Goal: Information Seeking & Learning: Learn about a topic

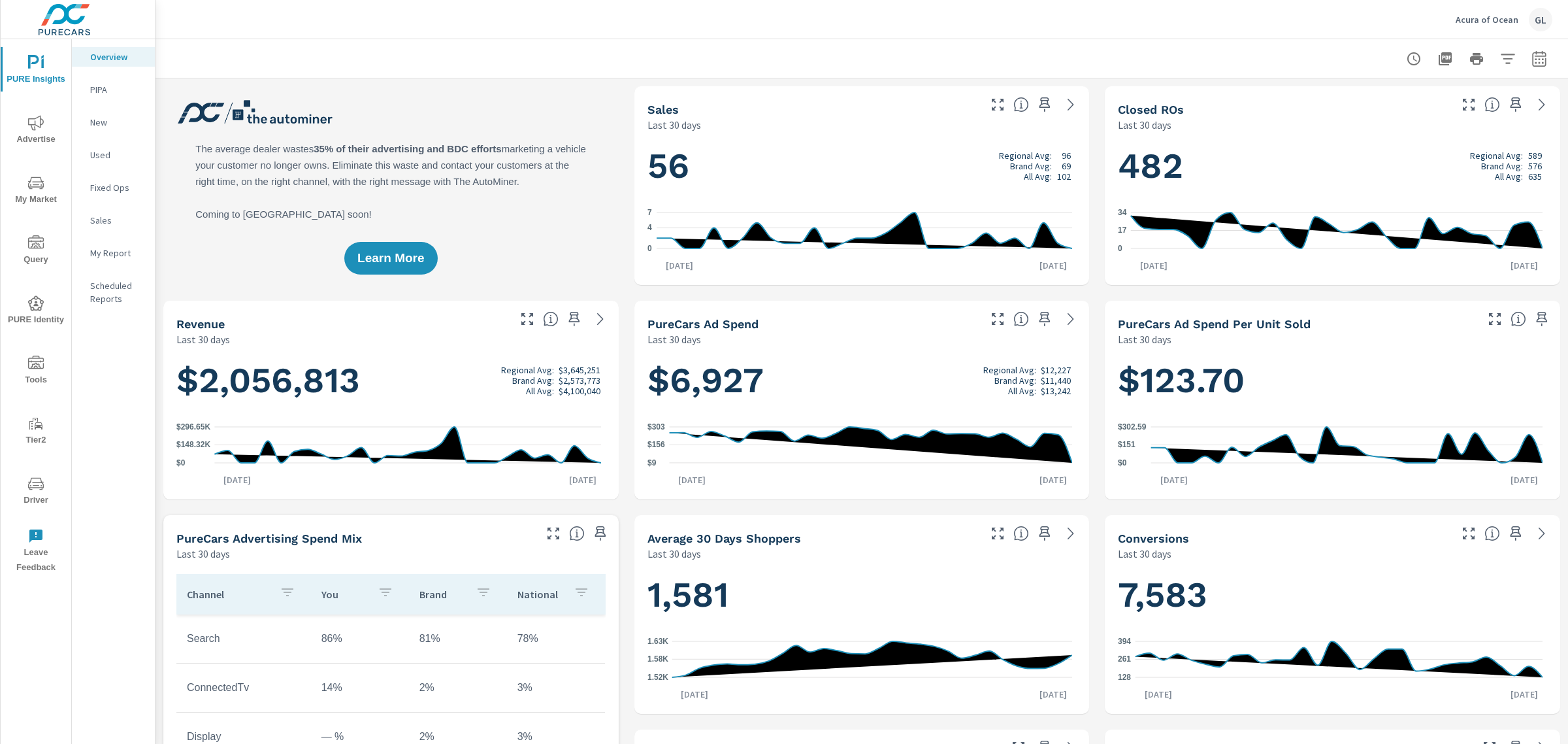
scroll to position [1, 0]
click at [34, 186] on icon "nav menu" at bounding box center [36, 183] width 15 height 13
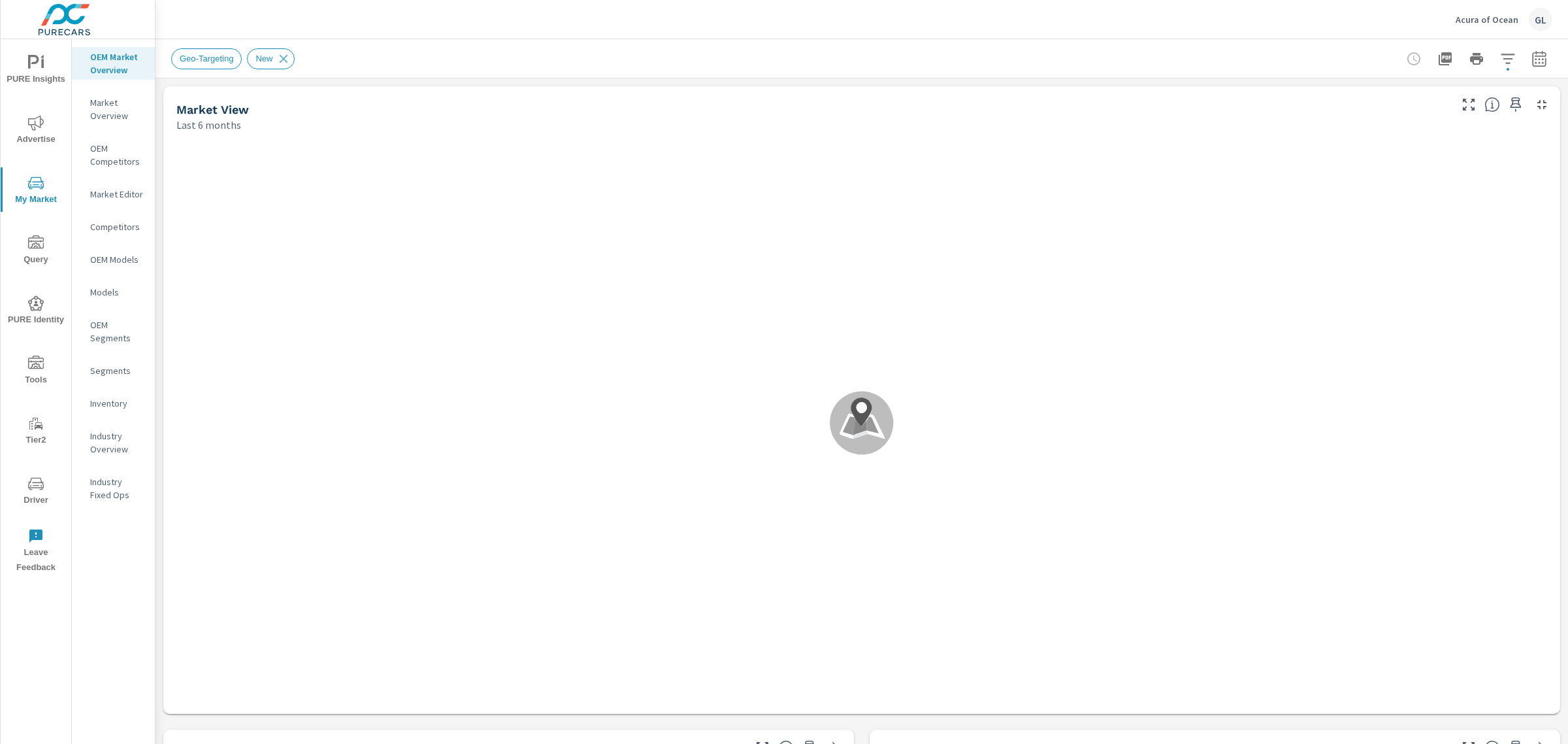
scroll to position [1, 0]
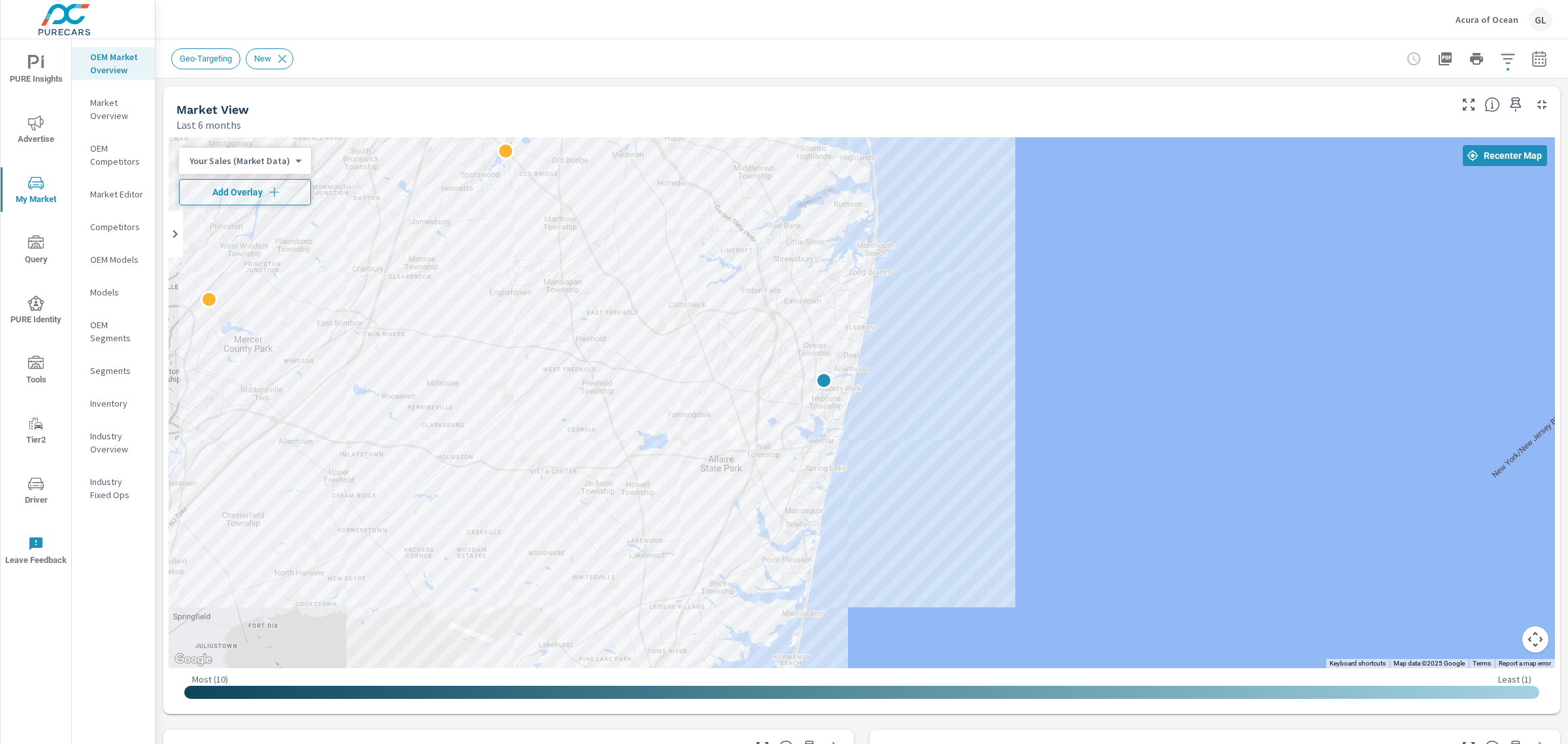
click at [233, 195] on span "Add Overlay" at bounding box center [245, 192] width 120 height 13
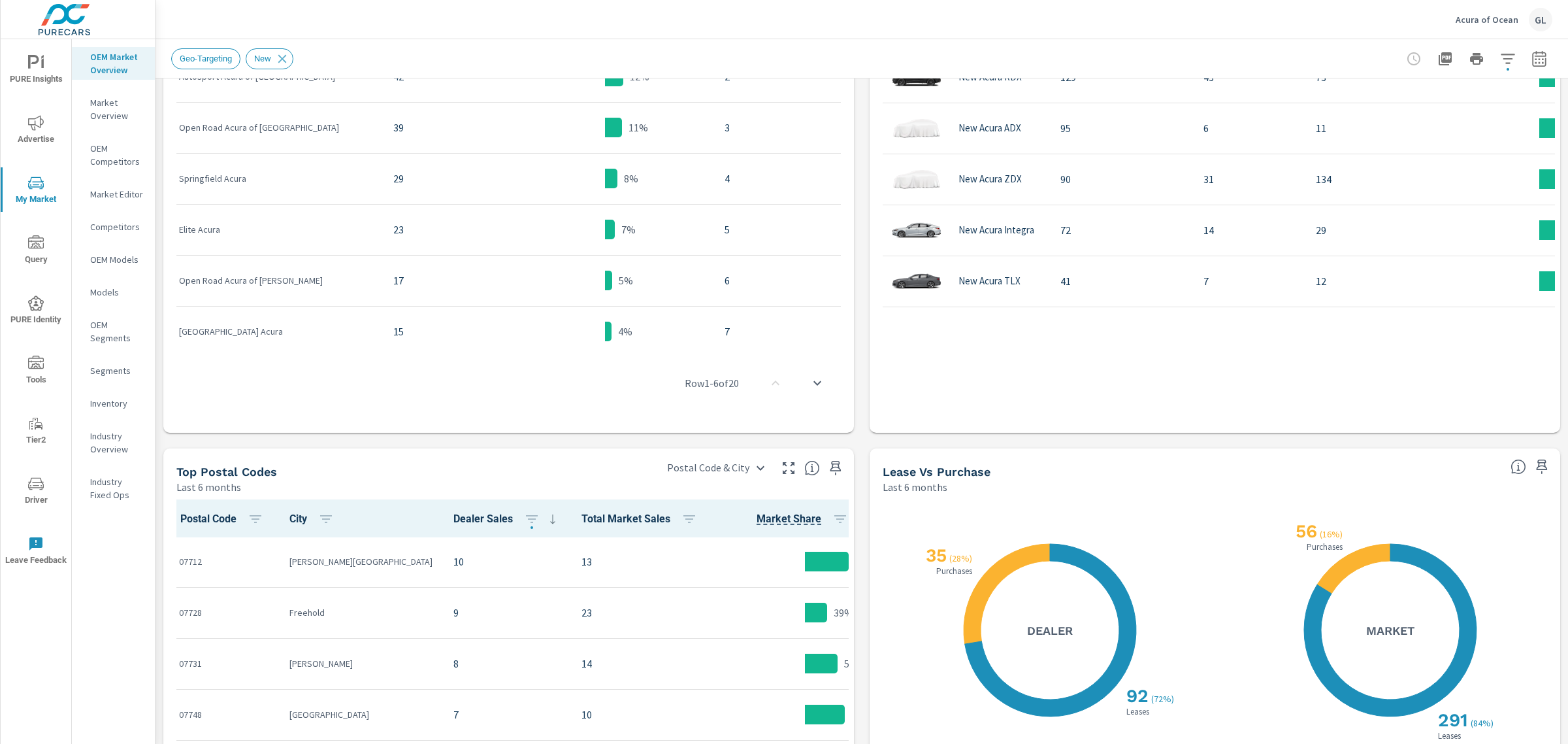
scroll to position [1049, 0]
